Goal: Navigation & Orientation: Find specific page/section

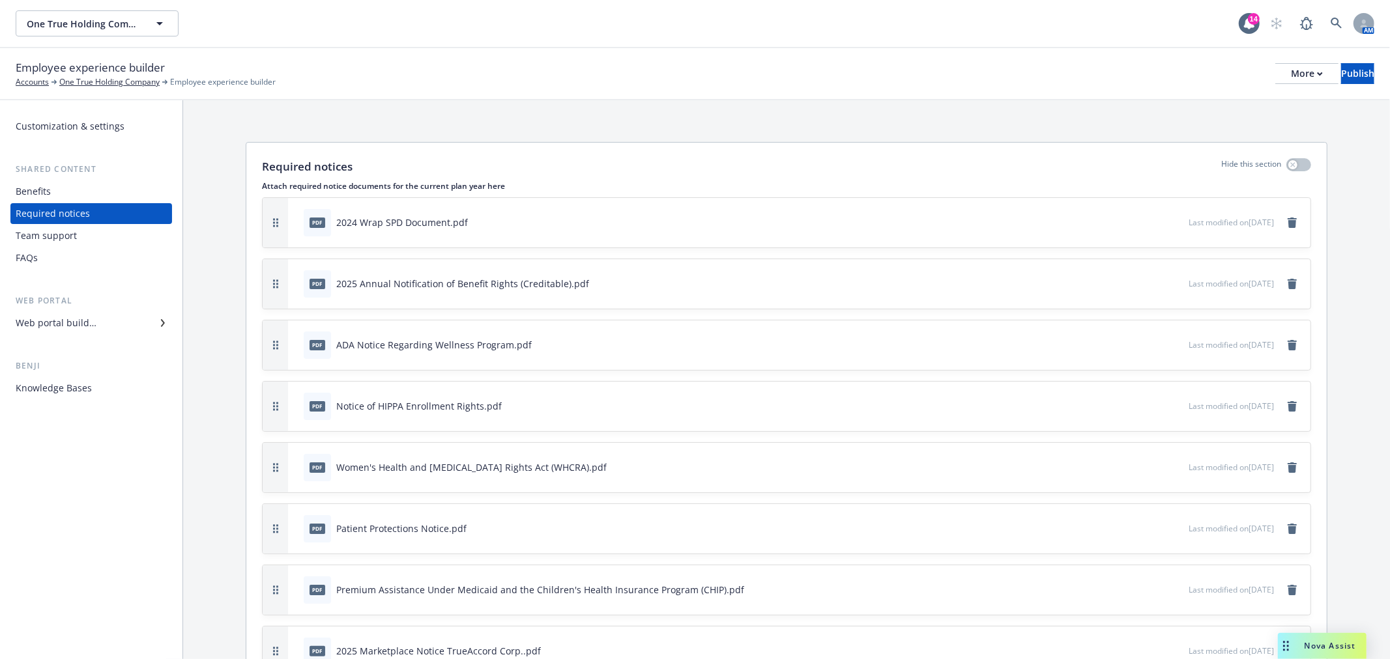
drag, startPoint x: 805, startPoint y: 96, endPoint x: 789, endPoint y: 101, distance: 16.9
click at [805, 96] on div "Employee experience builder Accounts One True Holding Company Employee experien…" at bounding box center [695, 74] width 1390 height 52
click at [86, 319] on div "Web portal builder" at bounding box center [56, 323] width 81 height 21
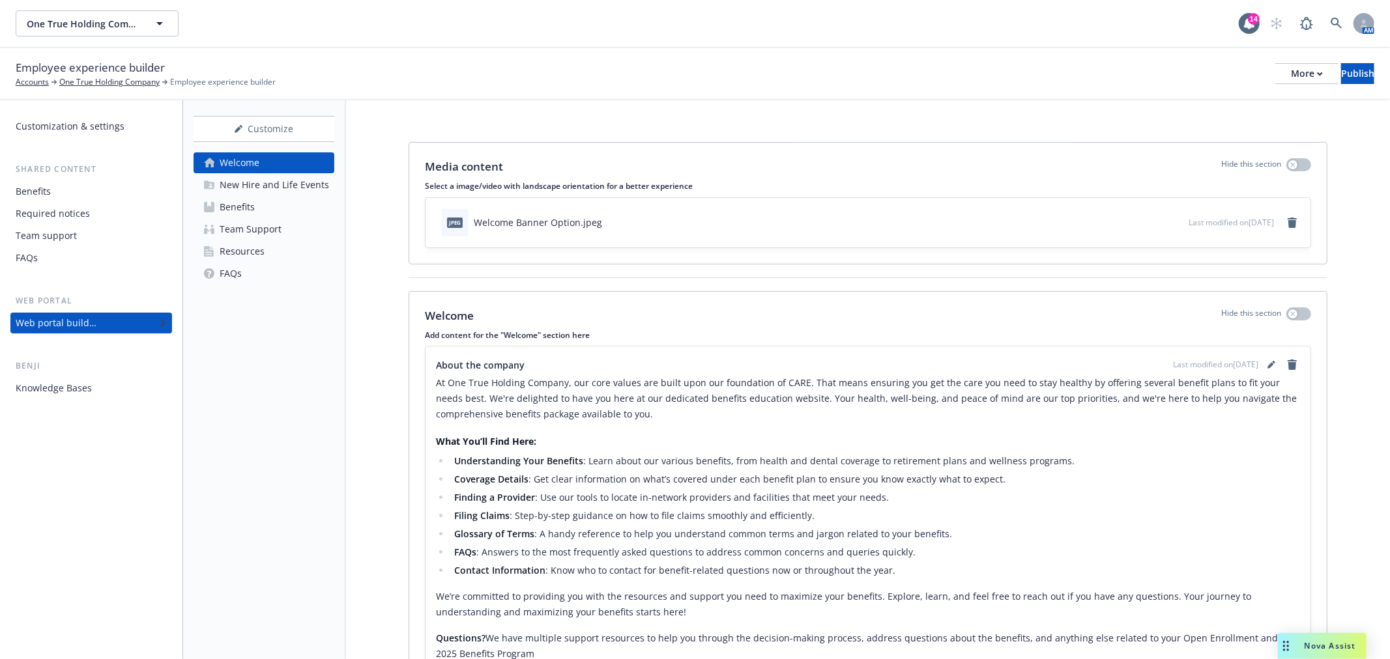
click at [259, 233] on div "Team Support" at bounding box center [251, 229] width 62 height 21
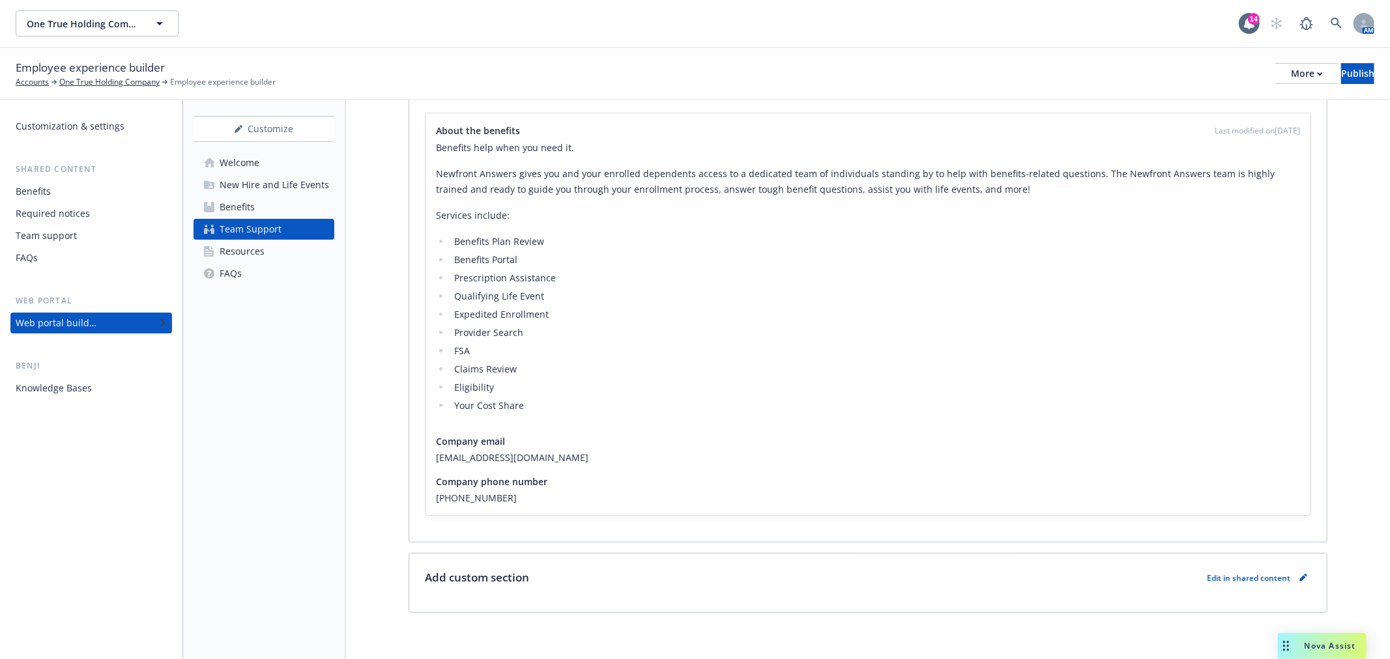
scroll to position [238, 0]
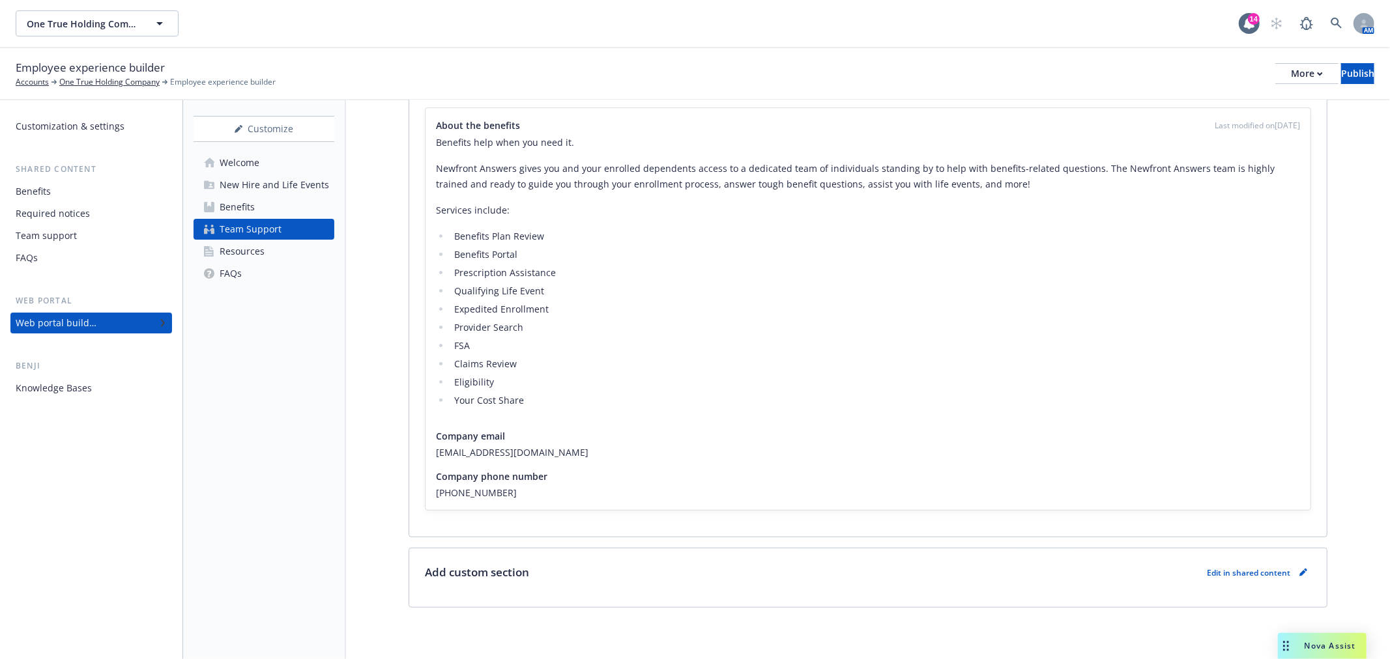
click at [255, 249] on div "Resources" at bounding box center [242, 251] width 45 height 21
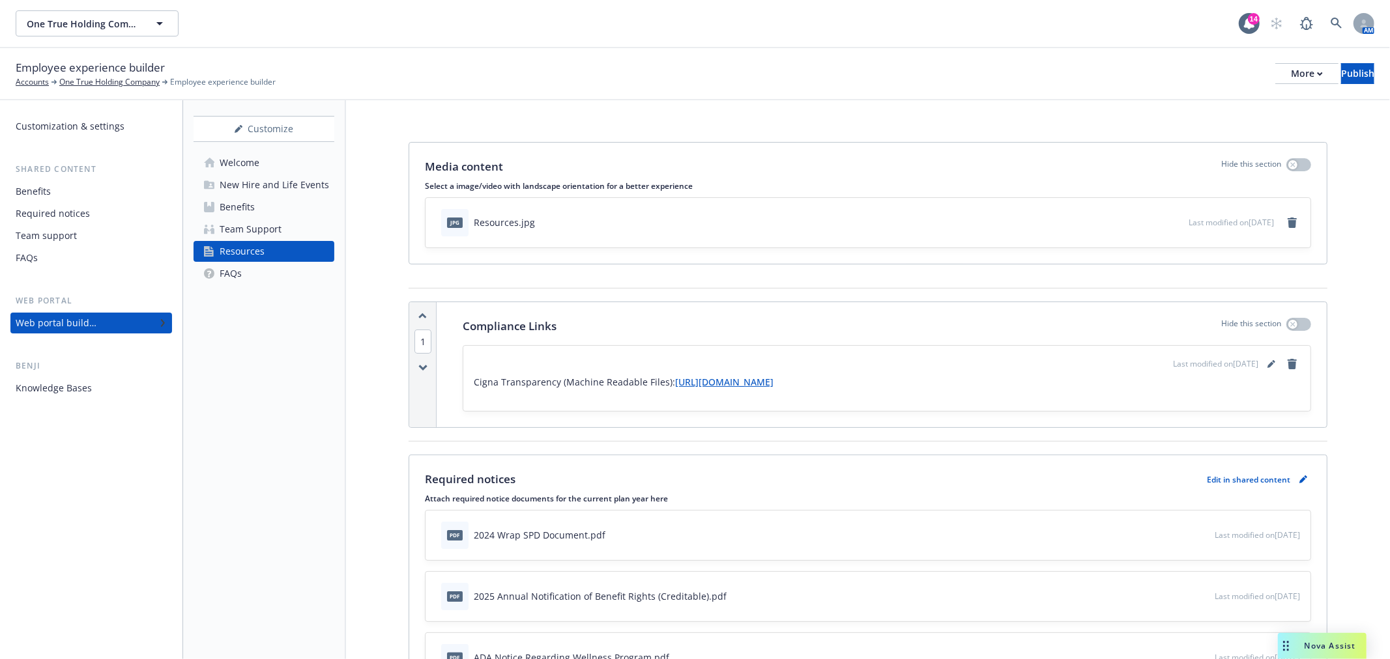
click at [594, 22] on div "One True Holding Company One True Holding Company" at bounding box center [627, 23] width 1223 height 26
